Goal: Find specific page/section: Find specific page/section

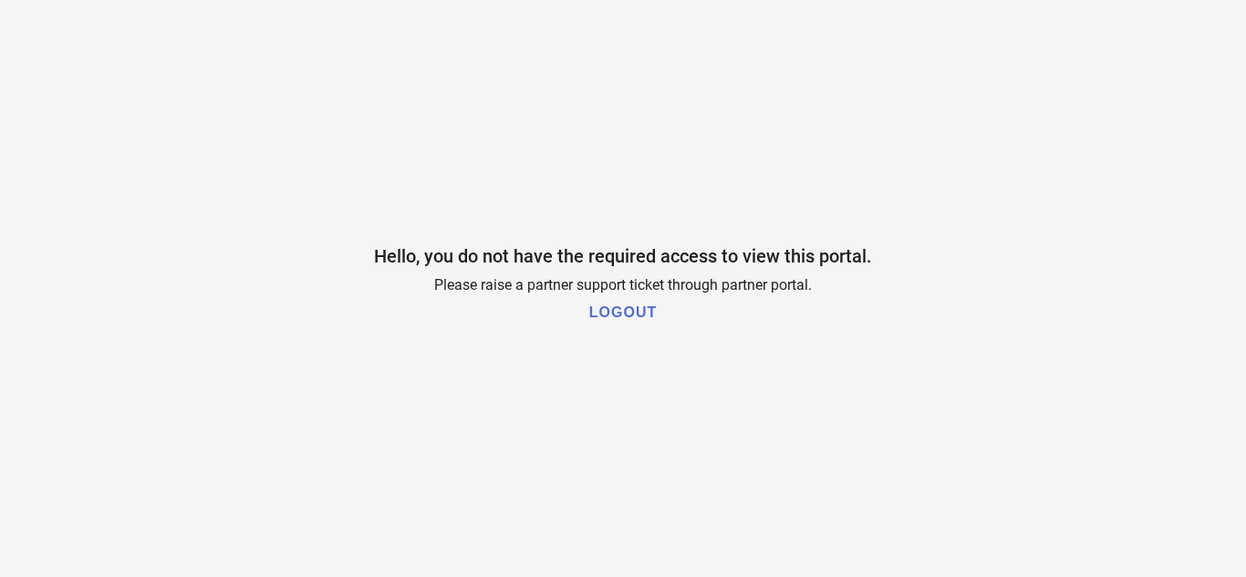
drag, startPoint x: 420, startPoint y: 288, endPoint x: 964, endPoint y: 341, distance: 546.1
click at [946, 329] on div "Hello, you do not have the required access to view this portal. Please raise a …" at bounding box center [623, 288] width 1246 height 577
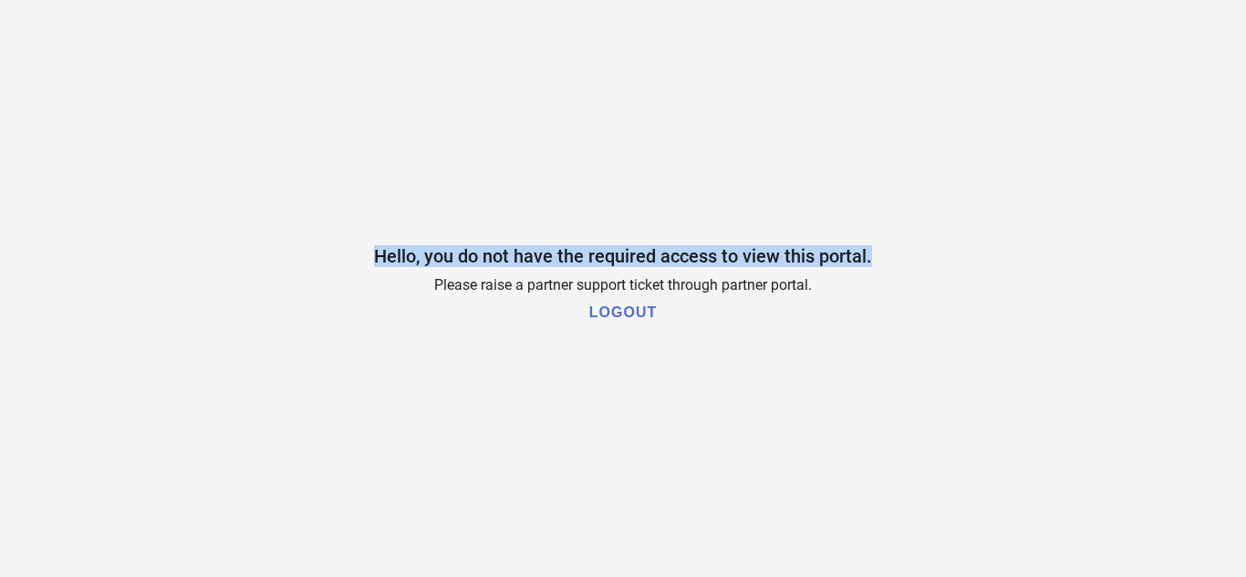
drag, startPoint x: 373, startPoint y: 250, endPoint x: 999, endPoint y: 494, distance: 672.5
click at [999, 498] on div "Hello, you do not have the required access to view this portal. Please raise a …" at bounding box center [623, 288] width 1246 height 577
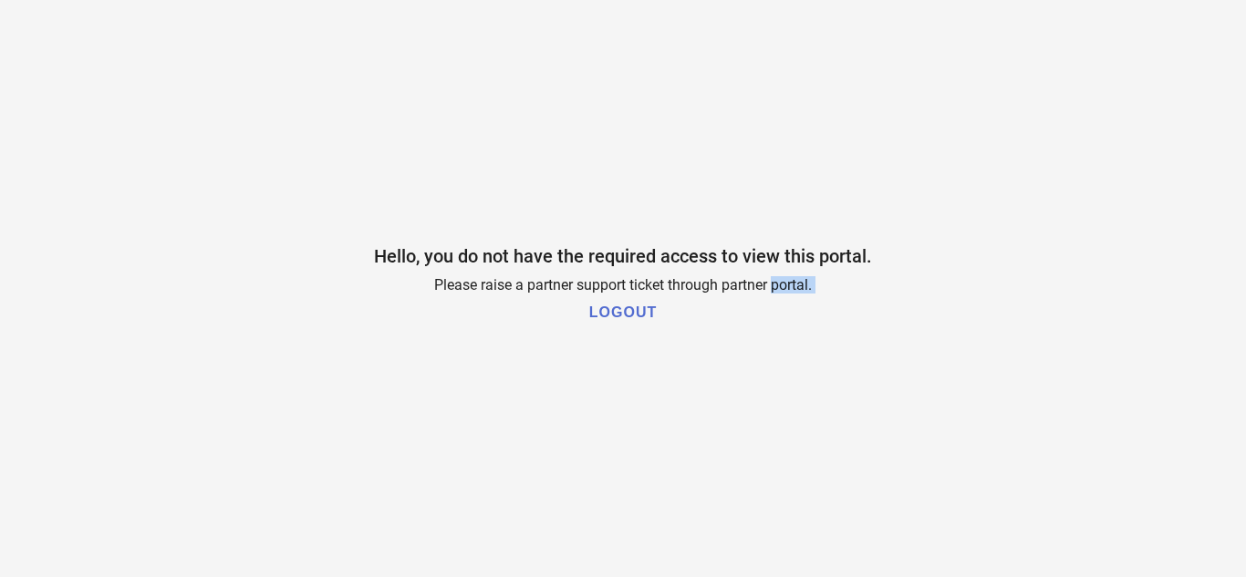
drag, startPoint x: 577, startPoint y: 310, endPoint x: 819, endPoint y: 362, distance: 247.2
click at [802, 360] on div "Hello, you do not have the required access to view this portal. Please raise a …" at bounding box center [623, 288] width 1246 height 577
click at [952, 374] on div "Hello, you do not have the required access to view this portal. Please raise a …" at bounding box center [623, 288] width 1246 height 577
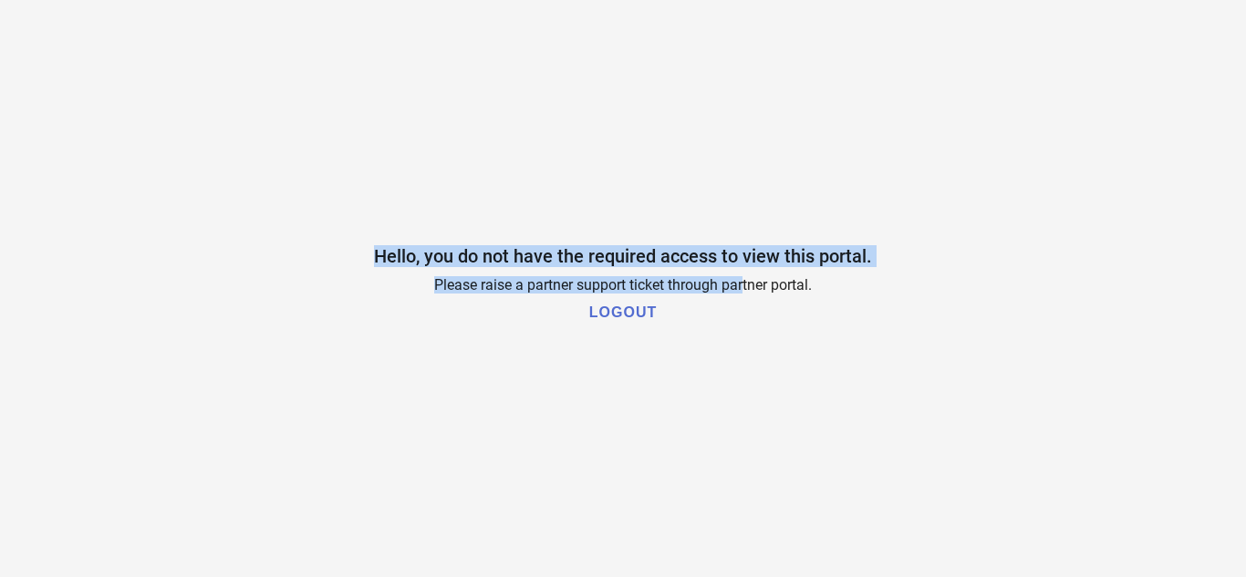
drag, startPoint x: 372, startPoint y: 248, endPoint x: 781, endPoint y: 373, distance: 428.1
click at [750, 363] on div "Hello, you do not have the required access to view this portal. Please raise a …" at bounding box center [623, 288] width 1246 height 577
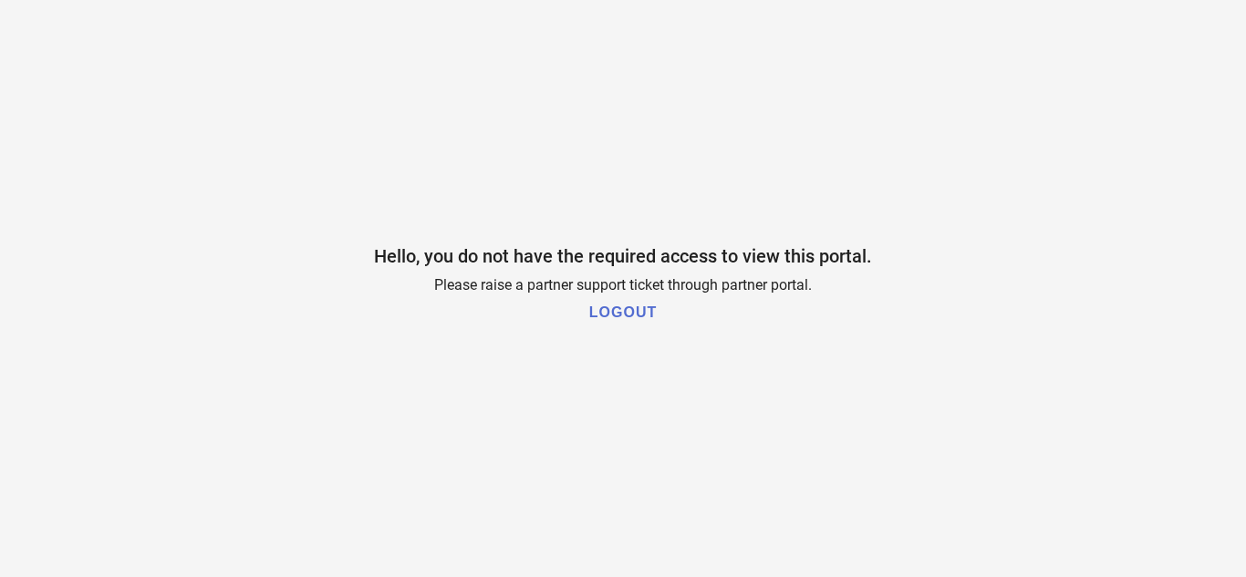
click at [791, 378] on div "Hello, you do not have the required access to view this portal. Please raise a …" at bounding box center [623, 288] width 1246 height 577
